Goal: Task Accomplishment & Management: Use online tool/utility

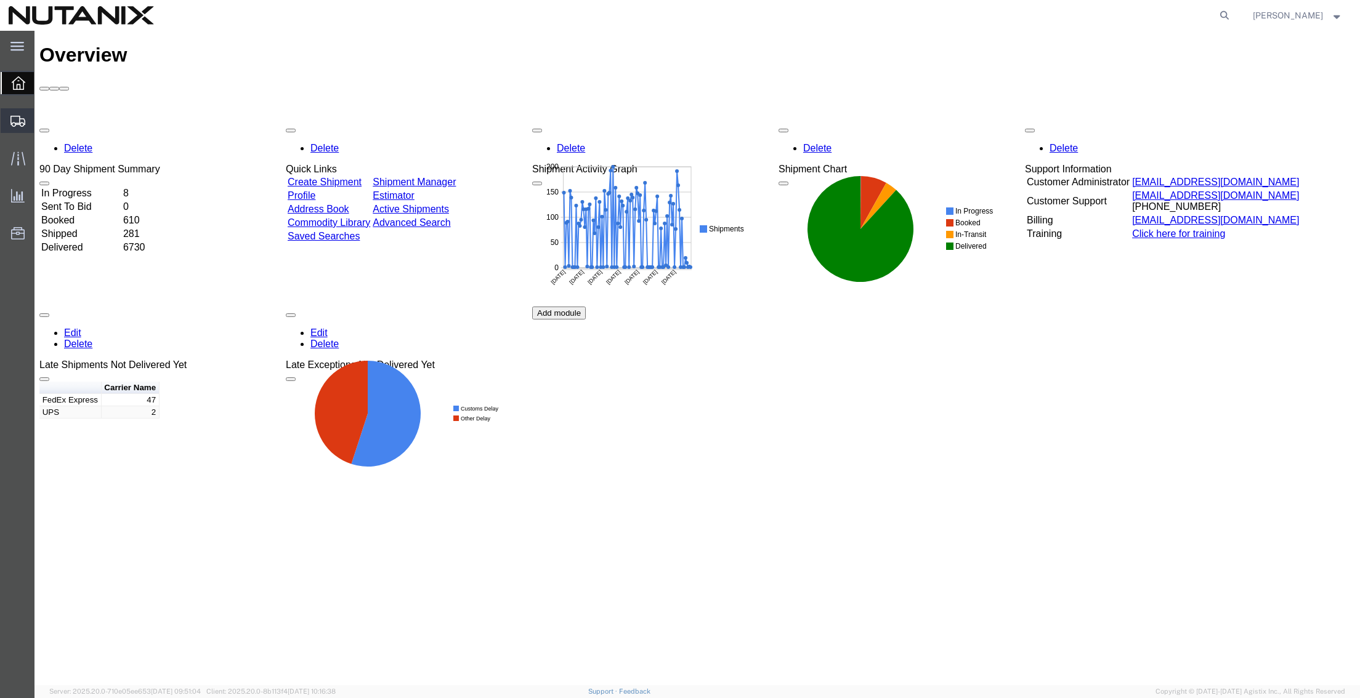
click at [0, 0] on span "Create from Template" at bounding box center [0, 0] width 0 height 0
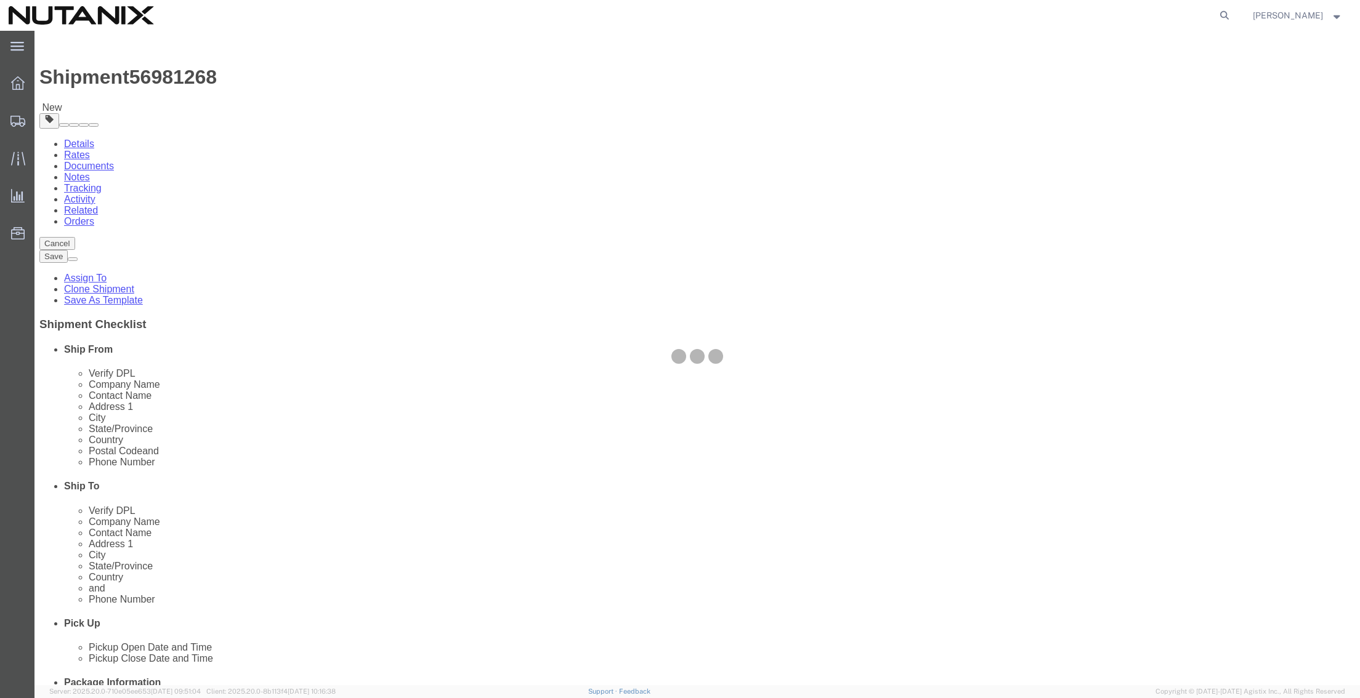
select select
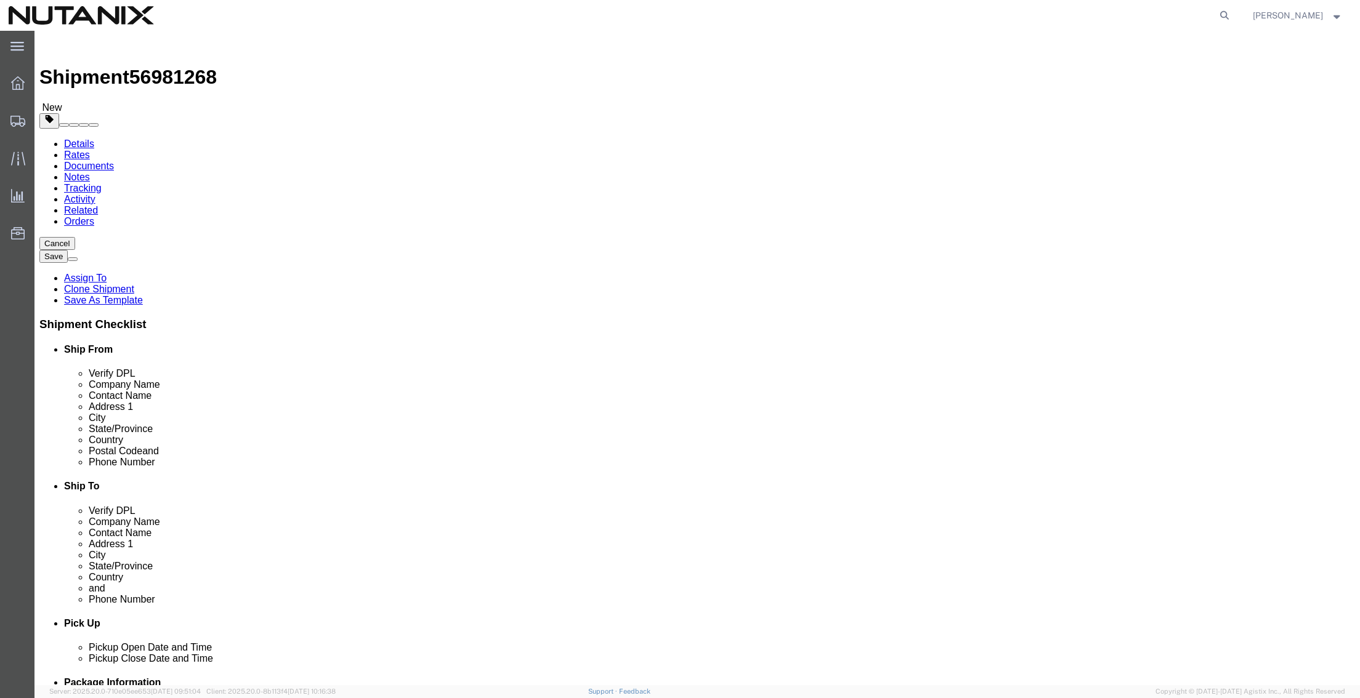
drag, startPoint x: 851, startPoint y: 232, endPoint x: 667, endPoint y: 210, distance: 185.5
click div "Location My Profile Location [GEOGRAPHIC_DATA] - [GEOGRAPHIC_DATA] [GEOGRAPHIC_…"
paste input "Cat Lang"
type input "Cat Lang"
drag, startPoint x: 848, startPoint y: 256, endPoint x: 593, endPoint y: 254, distance: 254.9
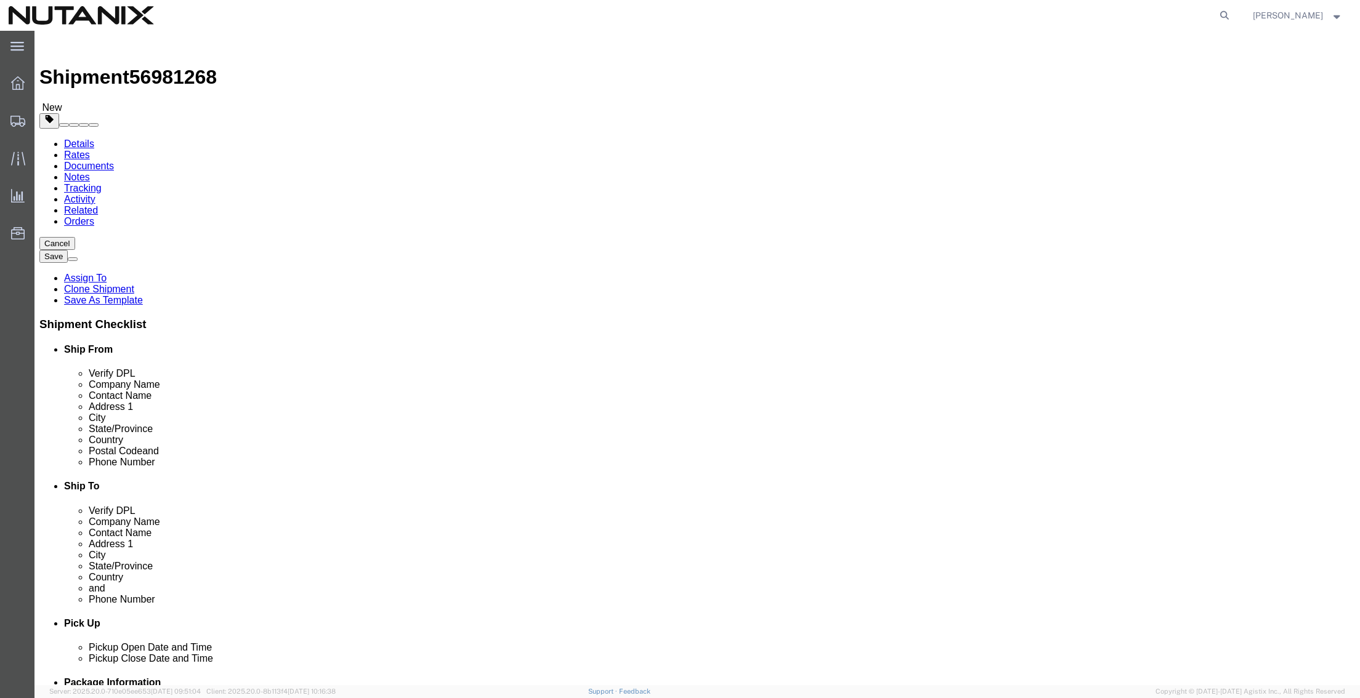
click div "Contact Name [PERSON_NAME]"
paste input "Cat Lang"
type input "Cat Lang"
click input "Cucurpe #58"
drag, startPoint x: 815, startPoint y: 277, endPoint x: 549, endPoint y: 267, distance: 266.2
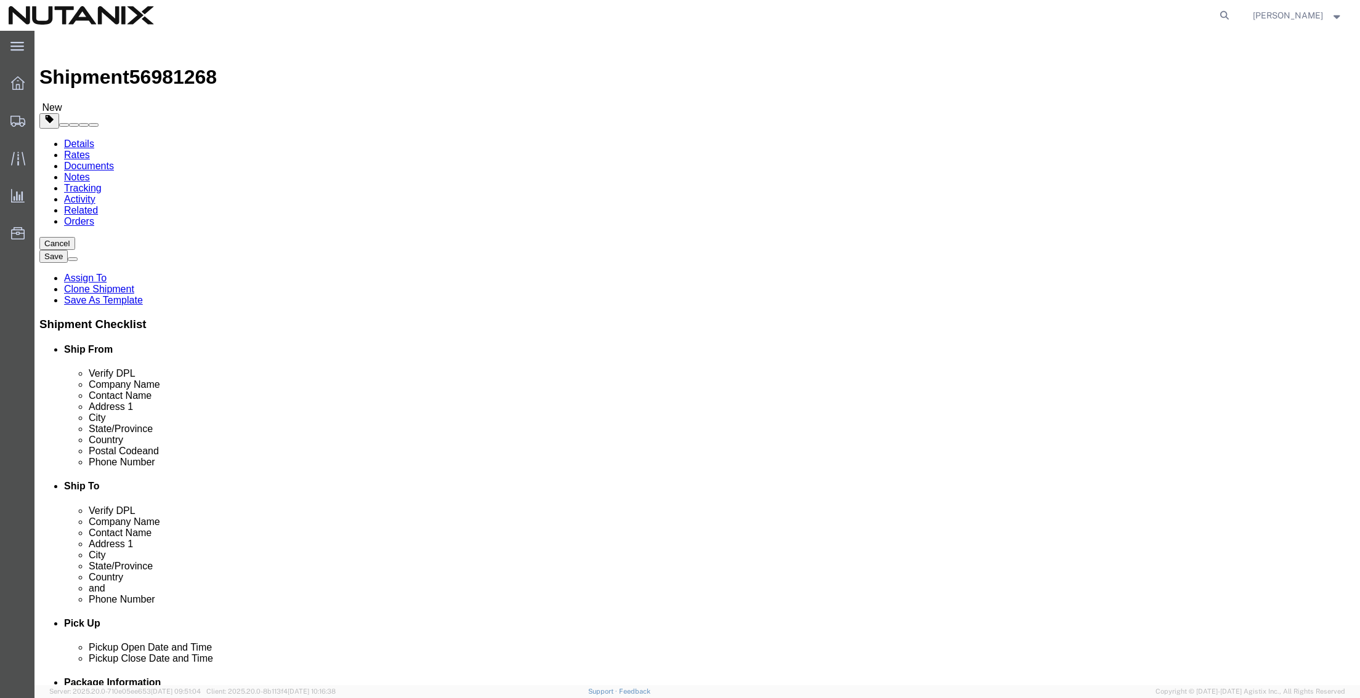
click div "Location My Profile Location [GEOGRAPHIC_DATA] - [GEOGRAPHIC_DATA] [GEOGRAPHIC_…"
paste input "[STREET_ADDRESS][PERSON_NAME]"
type input "[STREET_ADDRESS][PERSON_NAME]"
type input "="
type input "u"
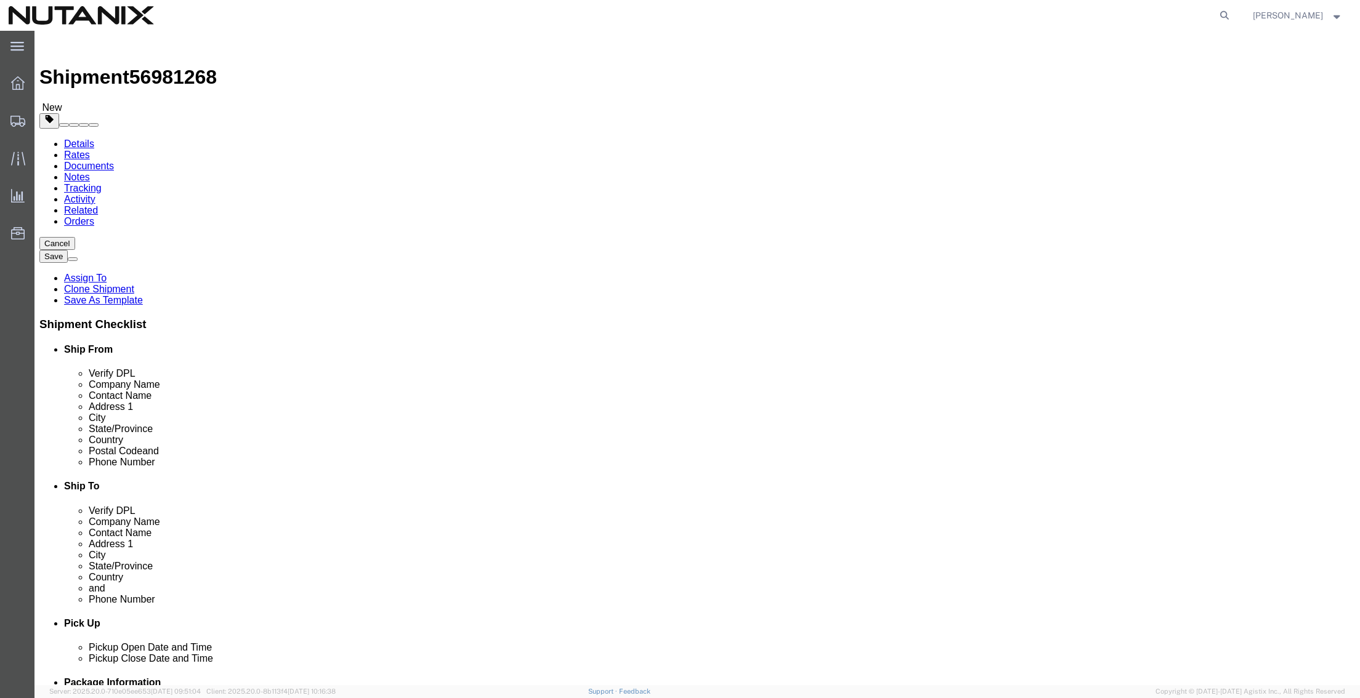
type input "u"
type input "united st"
select select
drag, startPoint x: 761, startPoint y: 382, endPoint x: 761, endPoint y: 372, distance: 9.9
click input "text"
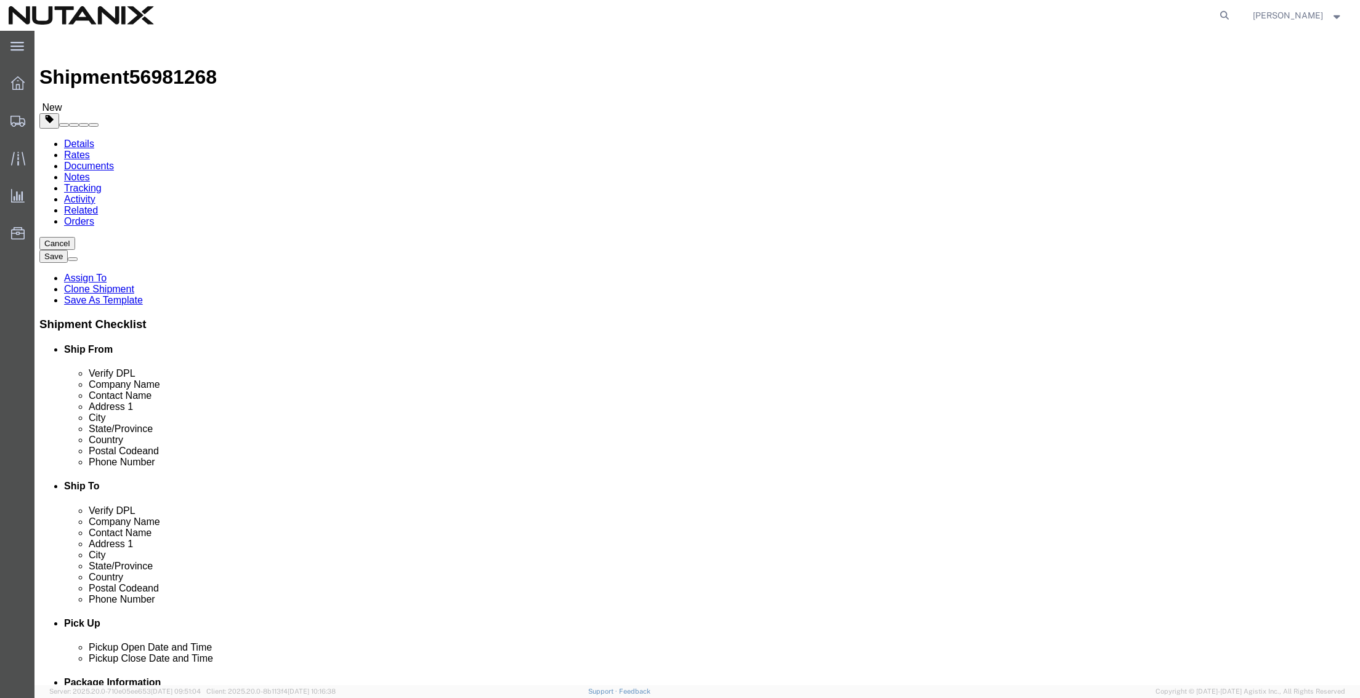
paste input "[GEOGRAPHIC_DATA]"
type input "[GEOGRAPHIC_DATA]"
type input "mass"
select select "MA"
drag, startPoint x: 780, startPoint y: 399, endPoint x: 517, endPoint y: 363, distance: 266.0
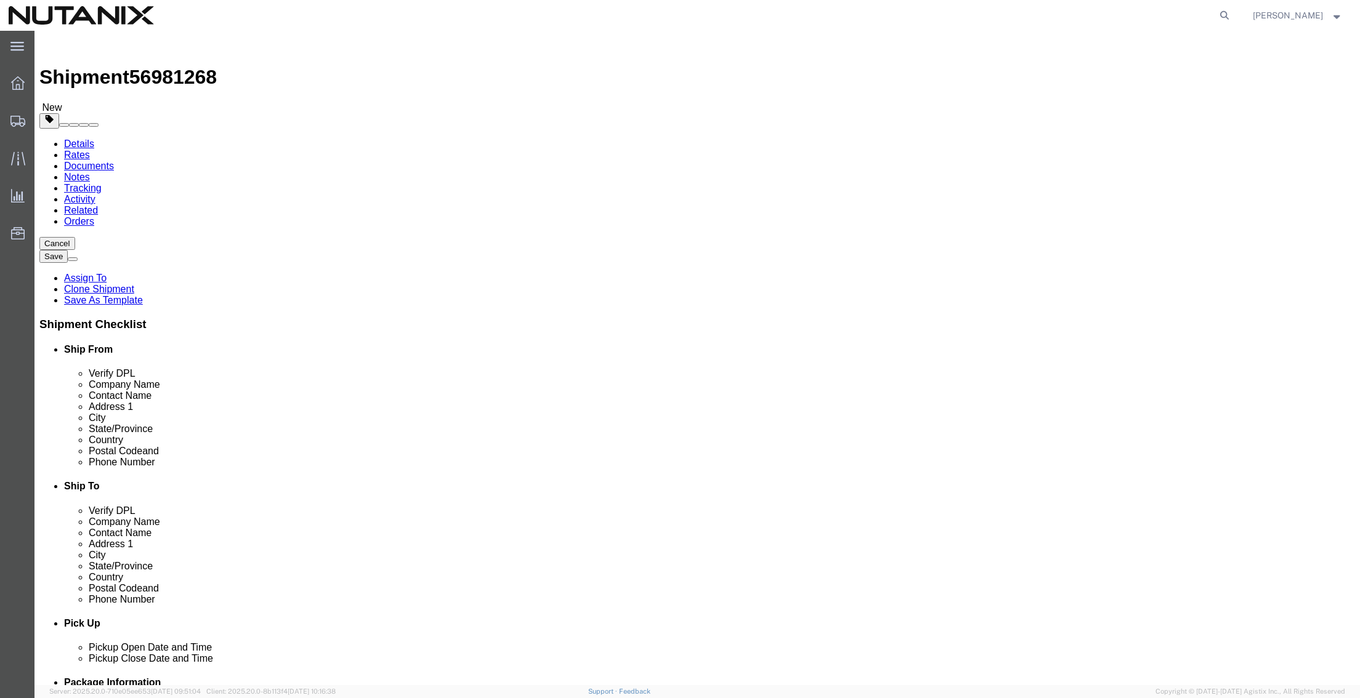
click div "Ship From Location Location My Profile Location [GEOGRAPHIC_DATA] - [GEOGRAPHIC…"
paste input "0242"
type input "02420"
drag, startPoint x: 873, startPoint y: 437, endPoint x: 642, endPoint y: 448, distance: 231.8
click div "Email [PERSON_NAME][EMAIL_ADDRESS][PERSON_NAME][DOMAIN_NAME]"
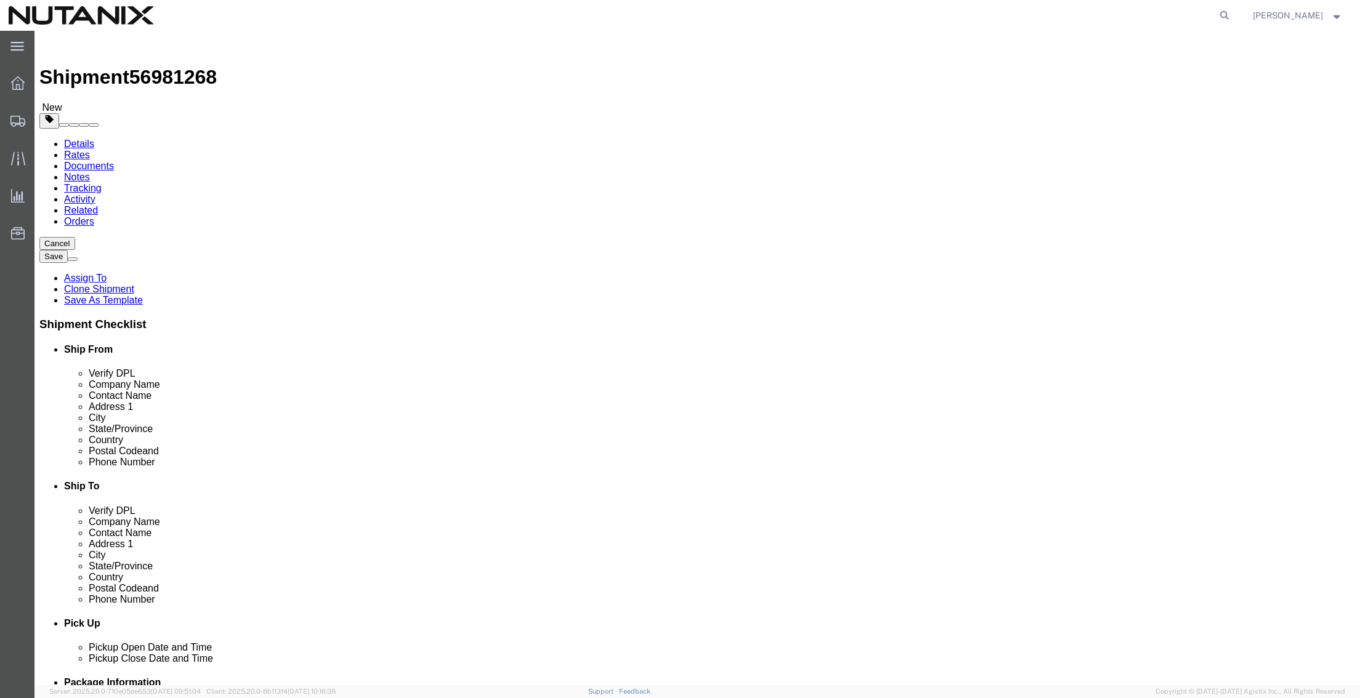
paste input "cat.lang"
type input "[EMAIL_ADDRESS][DOMAIN_NAME]"
drag, startPoint x: 802, startPoint y: 418, endPoint x: 668, endPoint y: 417, distance: 134.3
click div "Phone Number [PHONE_NUMBER]"
type input "4155167025"
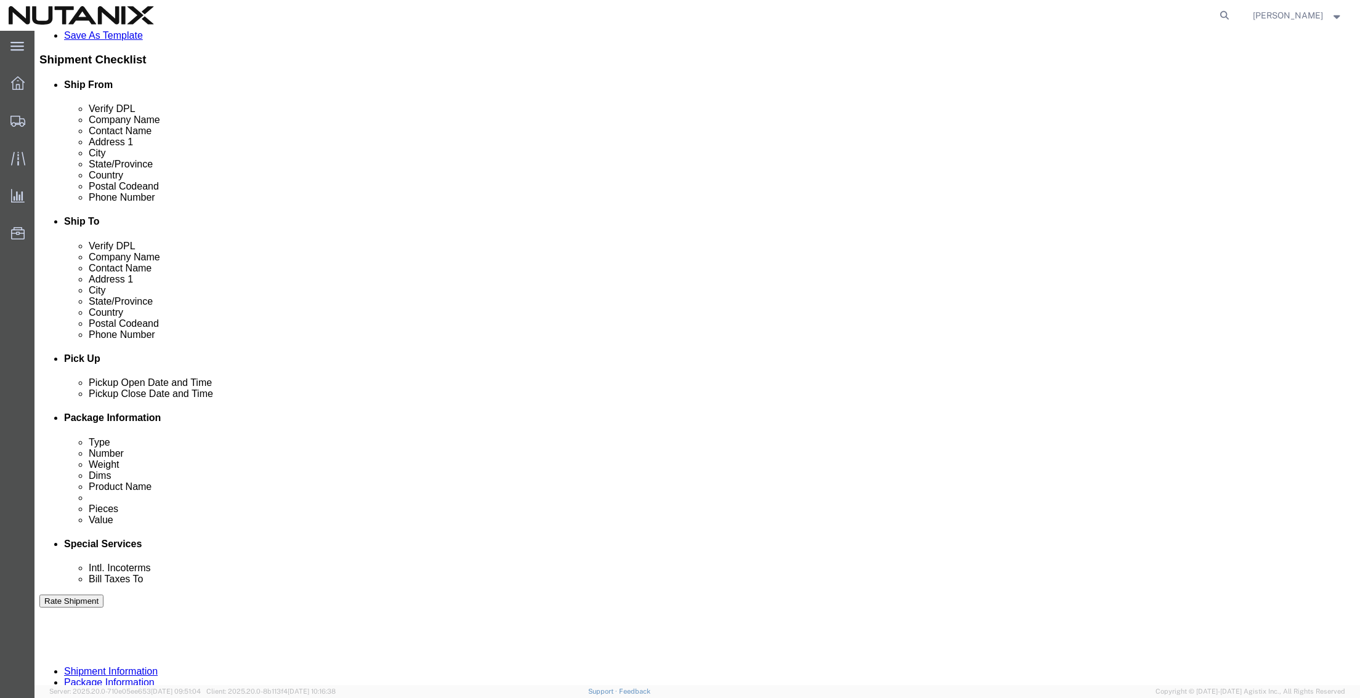
scroll to position [308, 0]
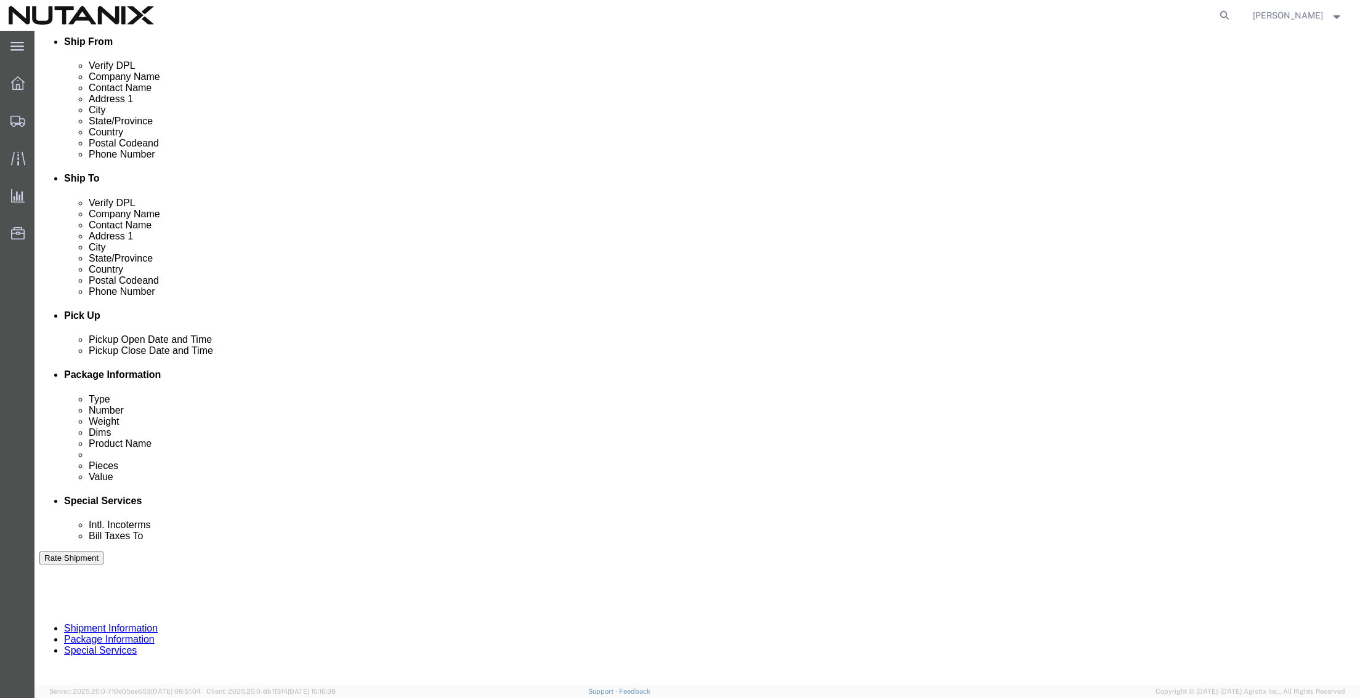
drag, startPoint x: 328, startPoint y: 449, endPoint x: 130, endPoint y: 454, distance: 198.4
click div "Select Account Type Activity ID Airline Appointment Number ASN Batch Request # …"
click input "text"
type input "50005"
click icon
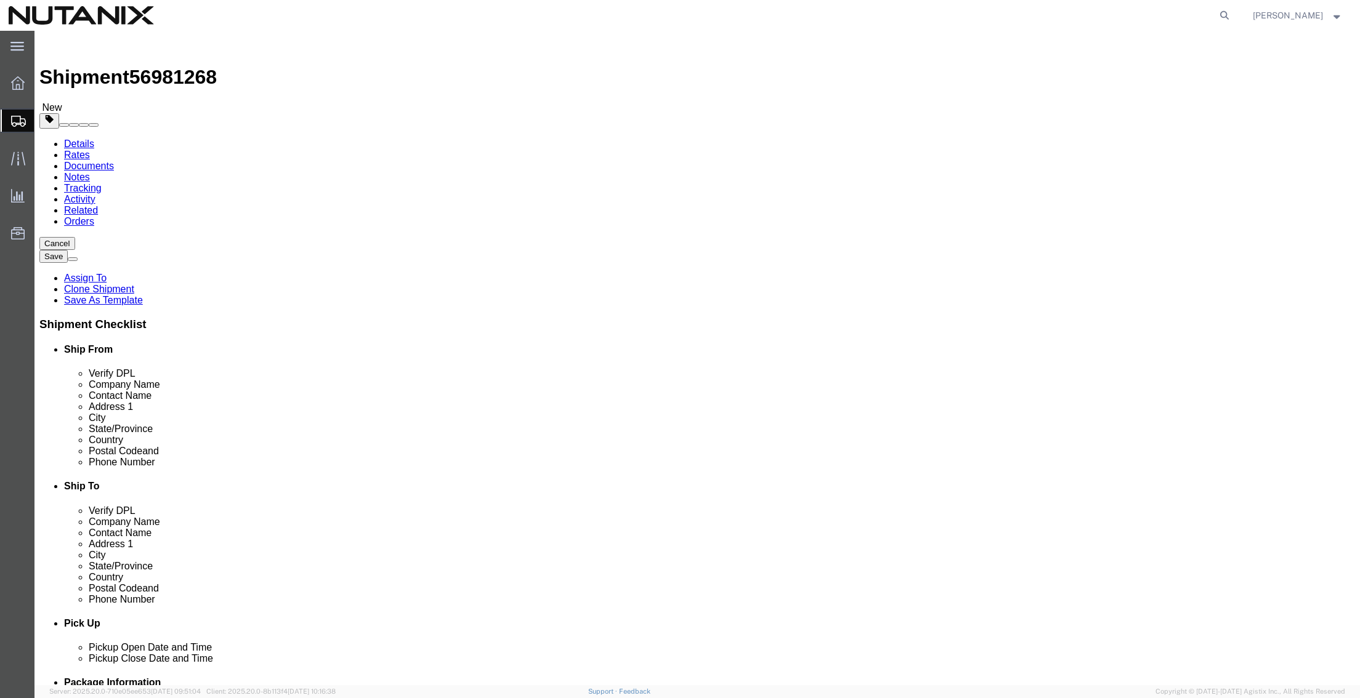
click icon
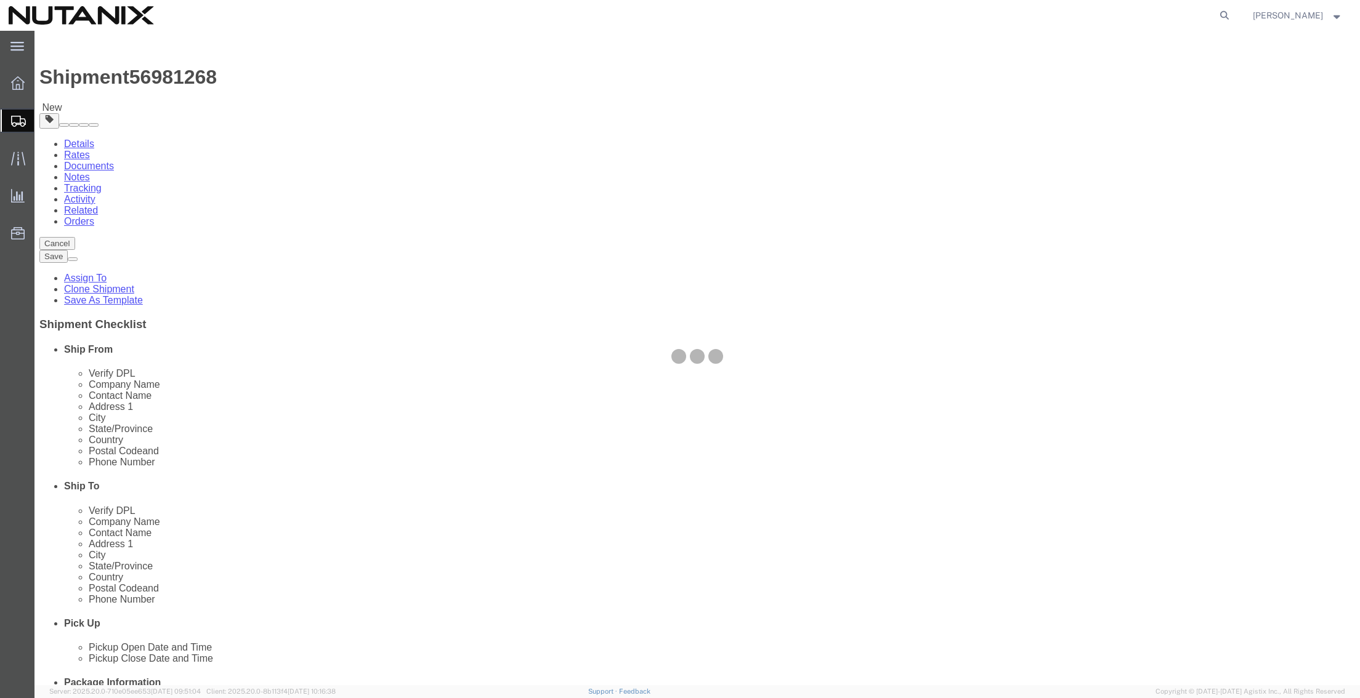
select select
select select "COSTCENTER"
select select "48694"
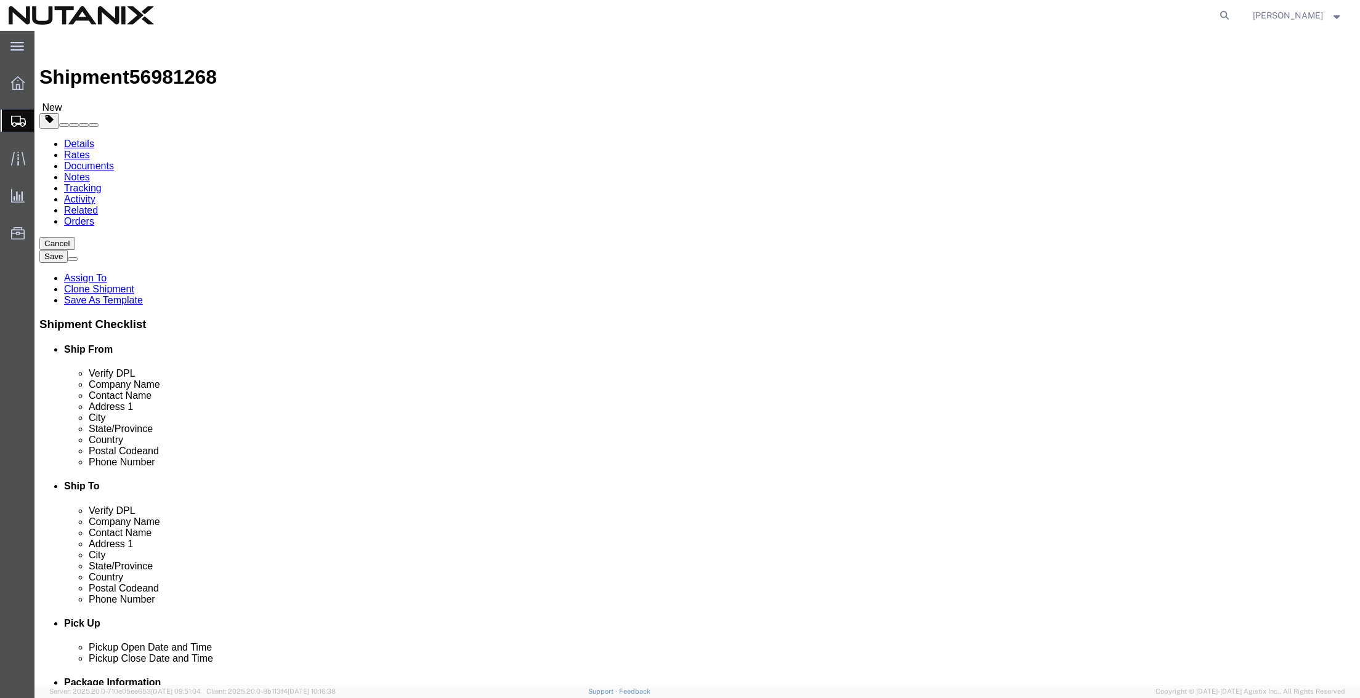
drag, startPoint x: 316, startPoint y: 280, endPoint x: 294, endPoint y: 283, distance: 21.8
click select "Select Address Service Requested Carrier Leave If No Response Change Service Re…"
select select
click select "Select Address Service Requested Carrier Leave If No Response Change Service Re…"
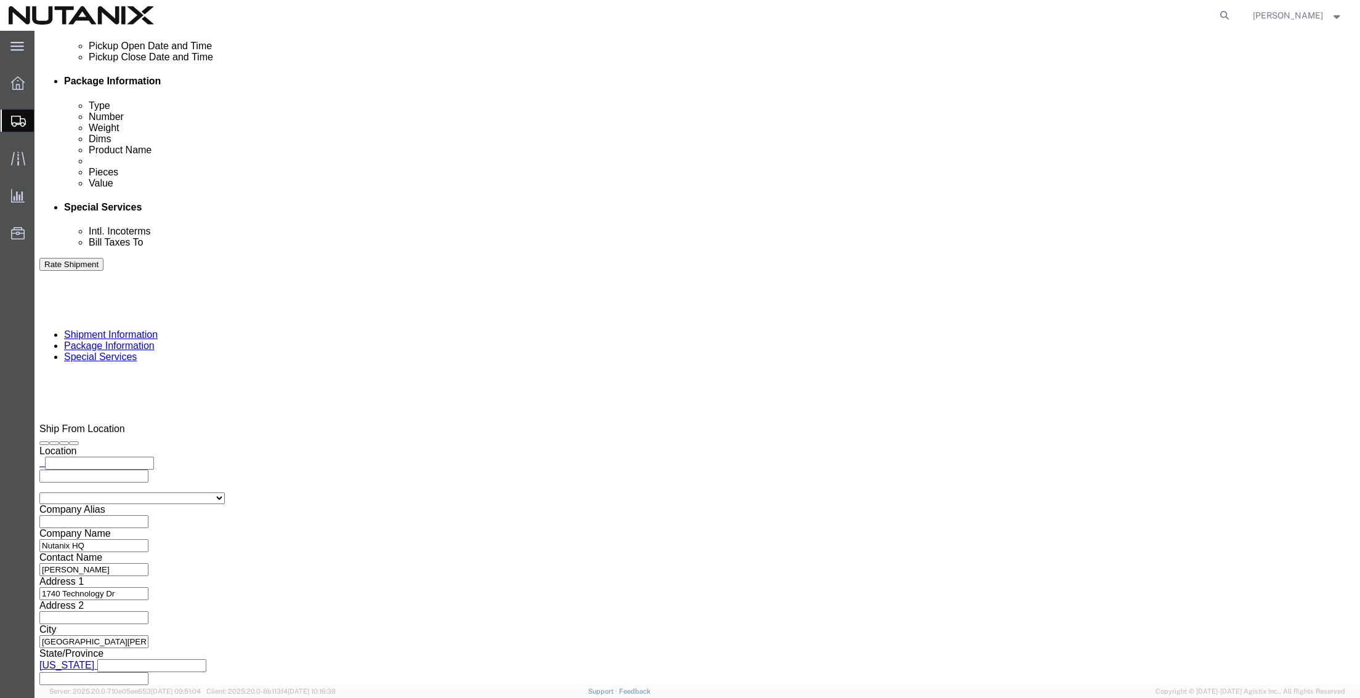
scroll to position [616, 0]
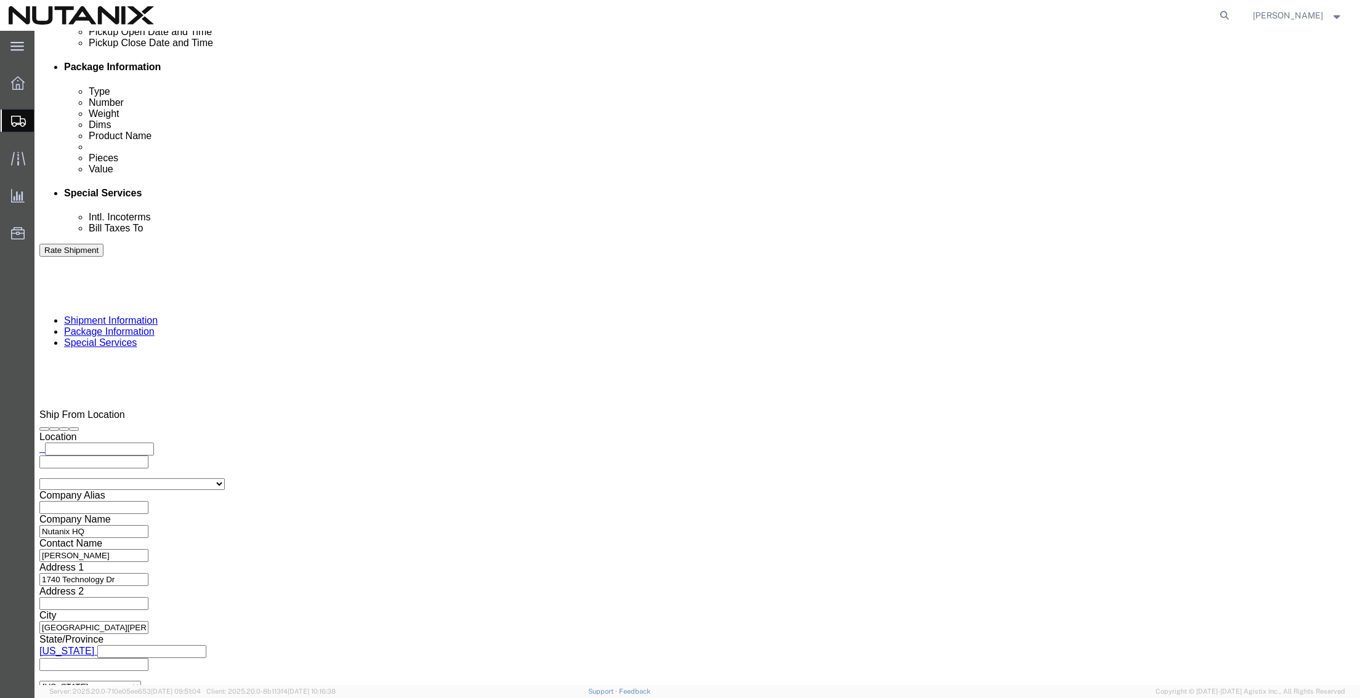
click button "Rate Shipment"
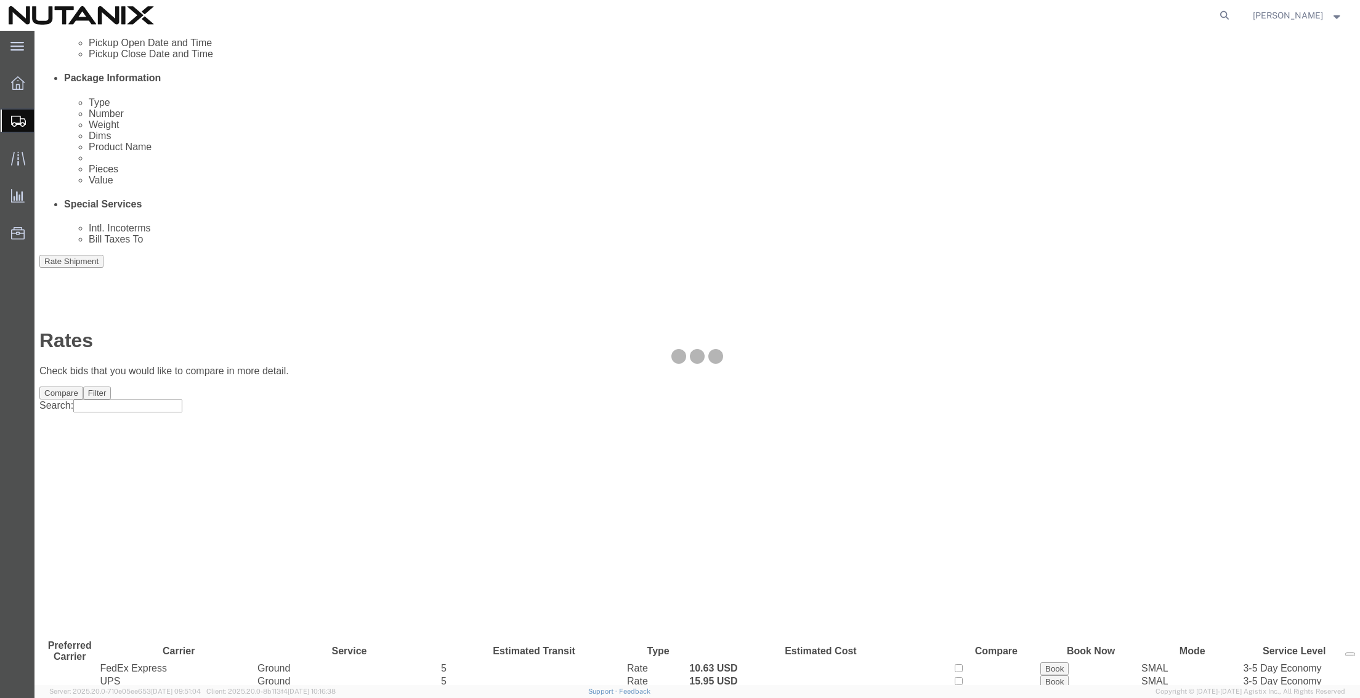
scroll to position [0, 0]
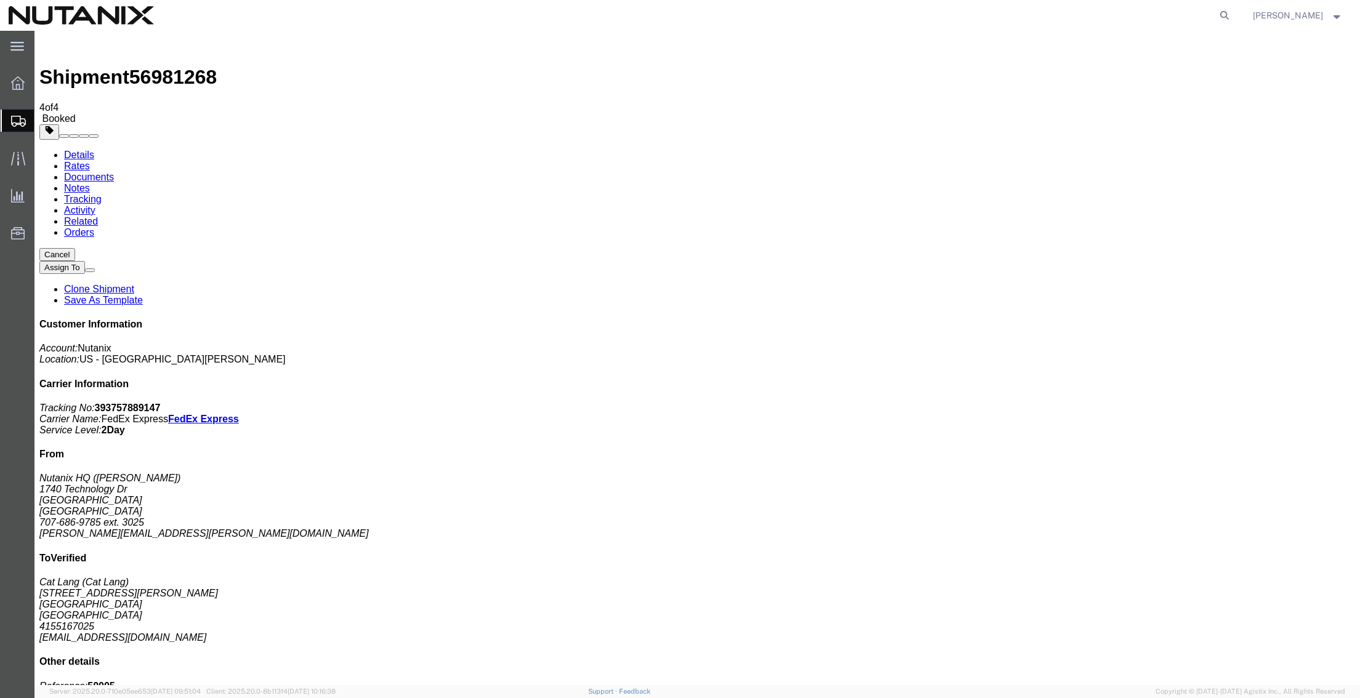
drag, startPoint x: 38, startPoint y: 373, endPoint x: 661, endPoint y: 245, distance: 636.2
